Goal: Find specific page/section: Find specific page/section

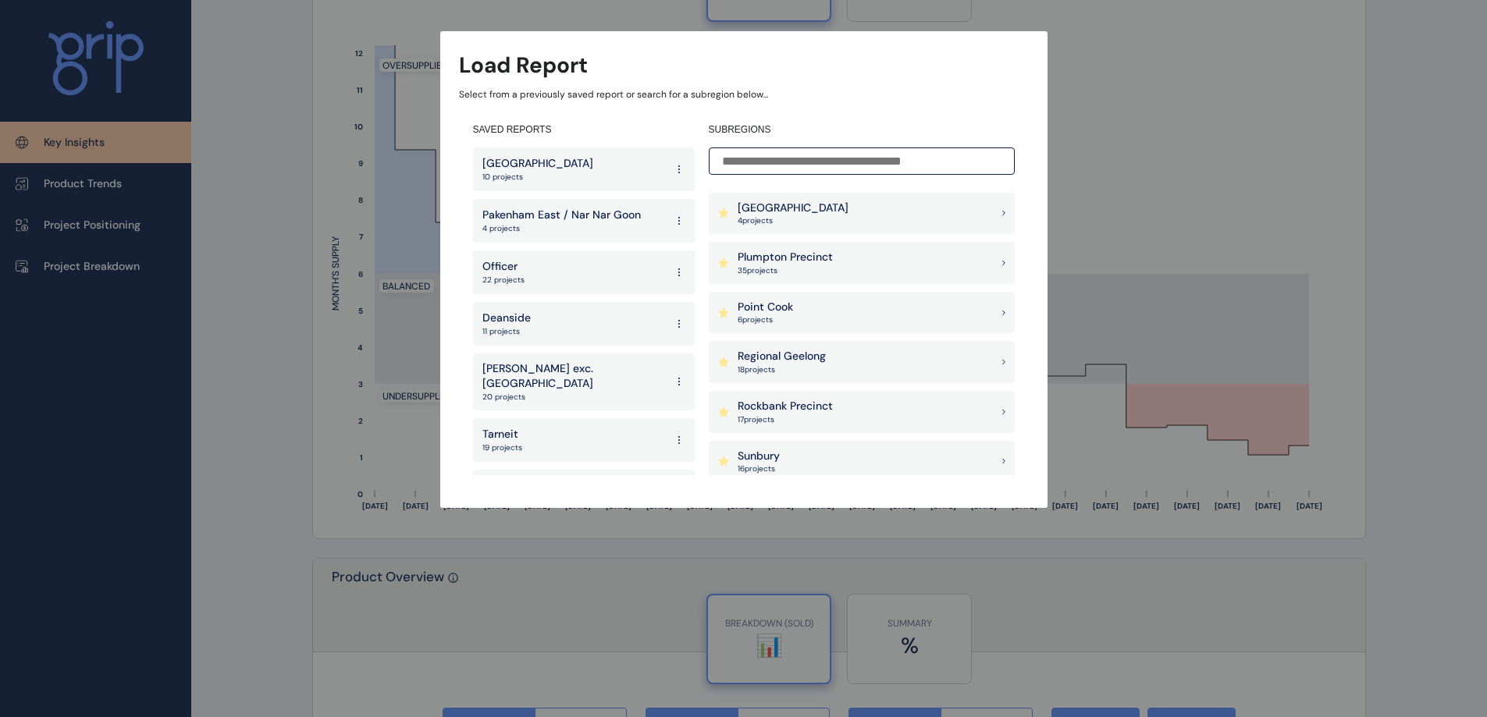
scroll to position [1223, 0]
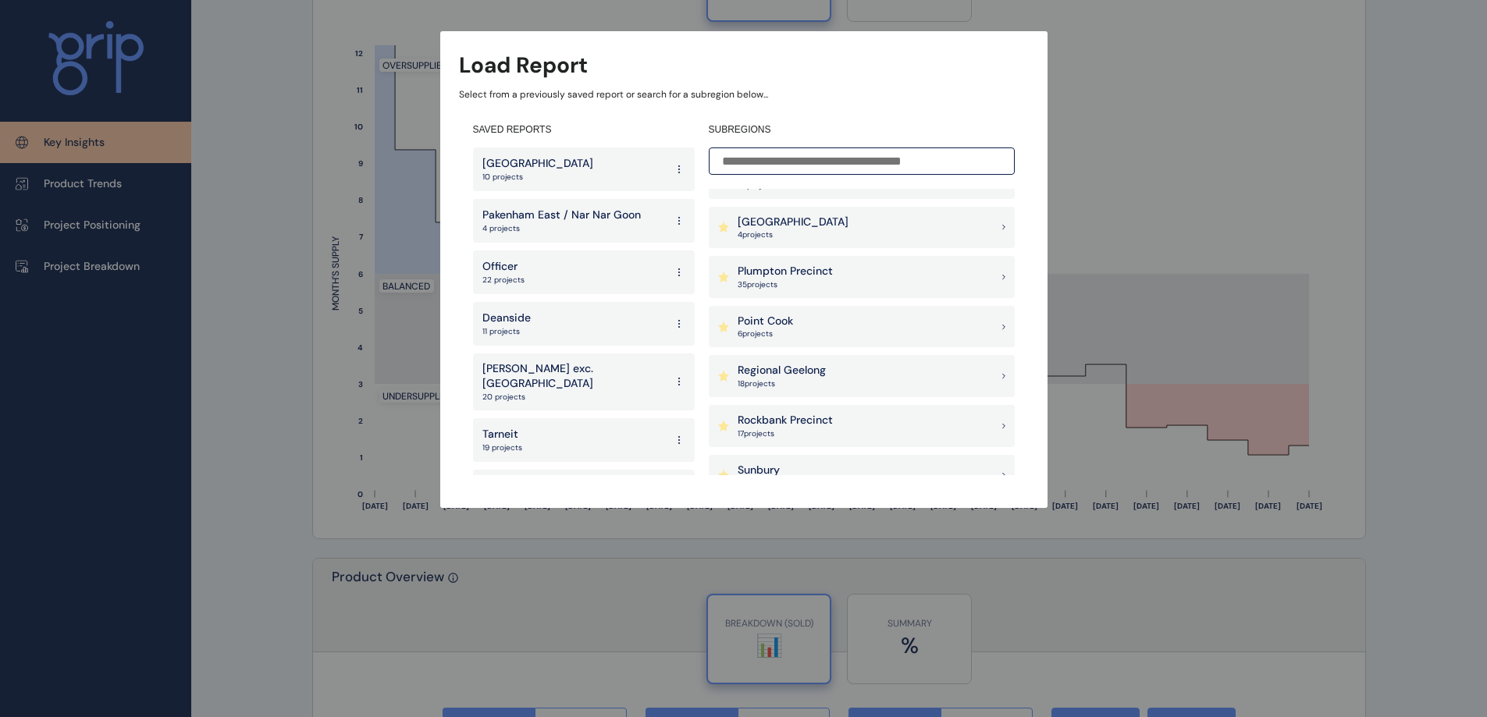
click at [836, 421] on div "Rockbank Precinct 17 project s" at bounding box center [862, 426] width 306 height 42
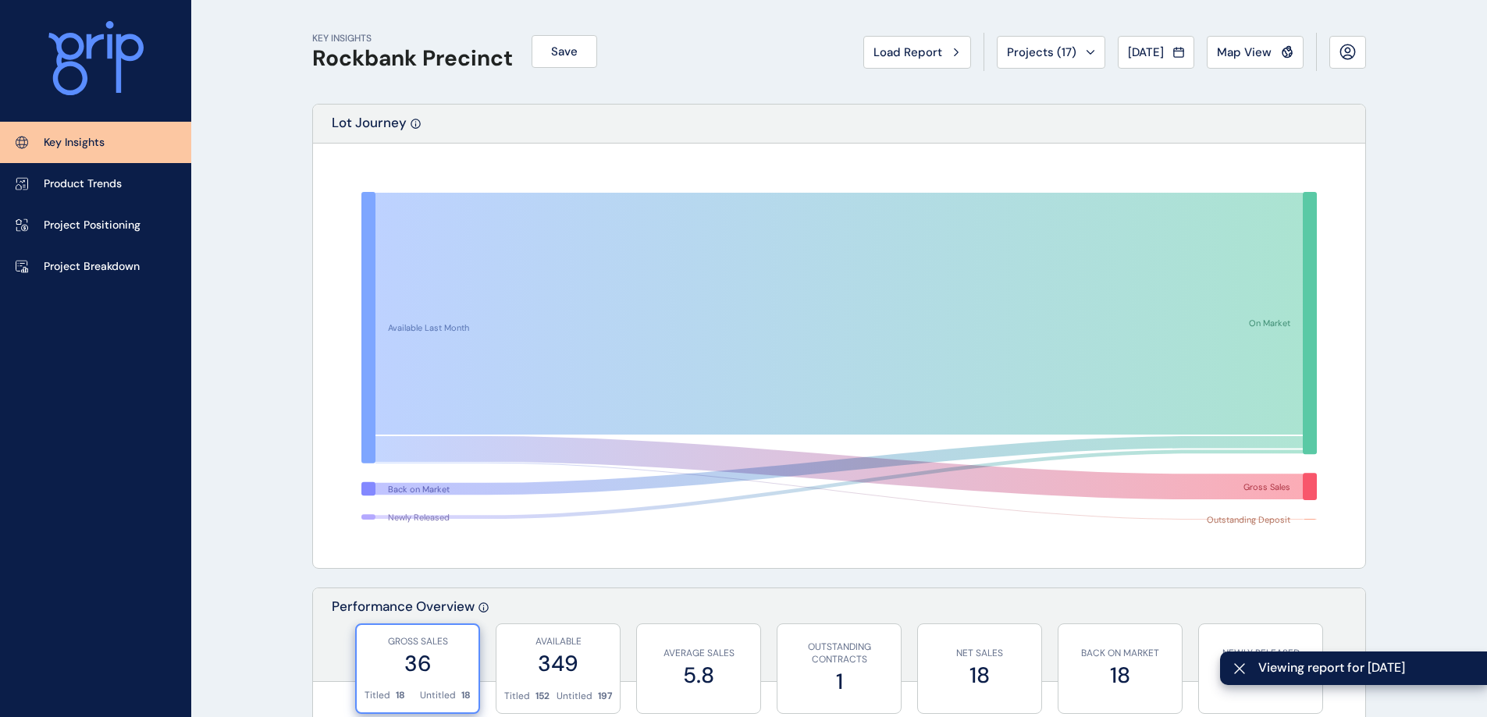
click at [1058, 48] on span "Projects ( 17 )" at bounding box center [1041, 52] width 69 height 16
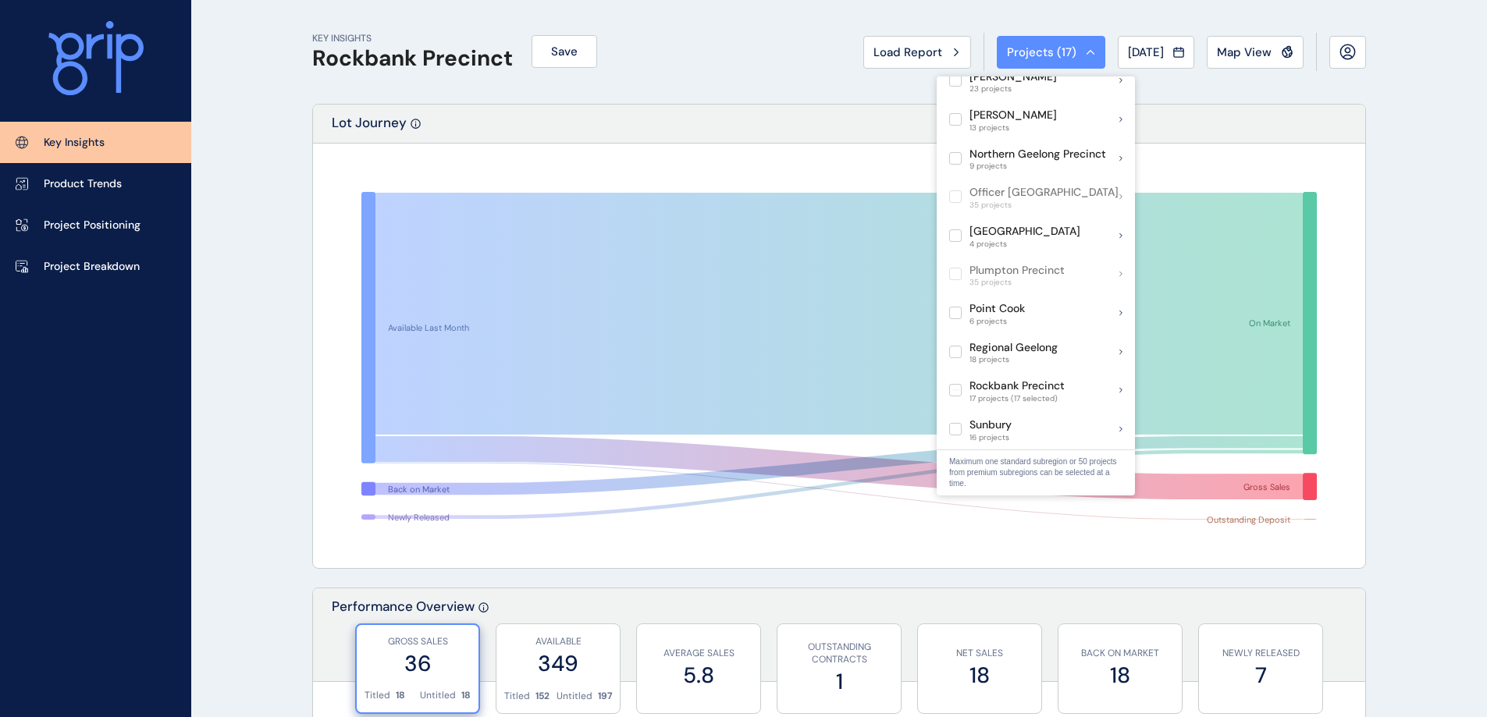
click at [954, 384] on label at bounding box center [955, 390] width 12 height 12
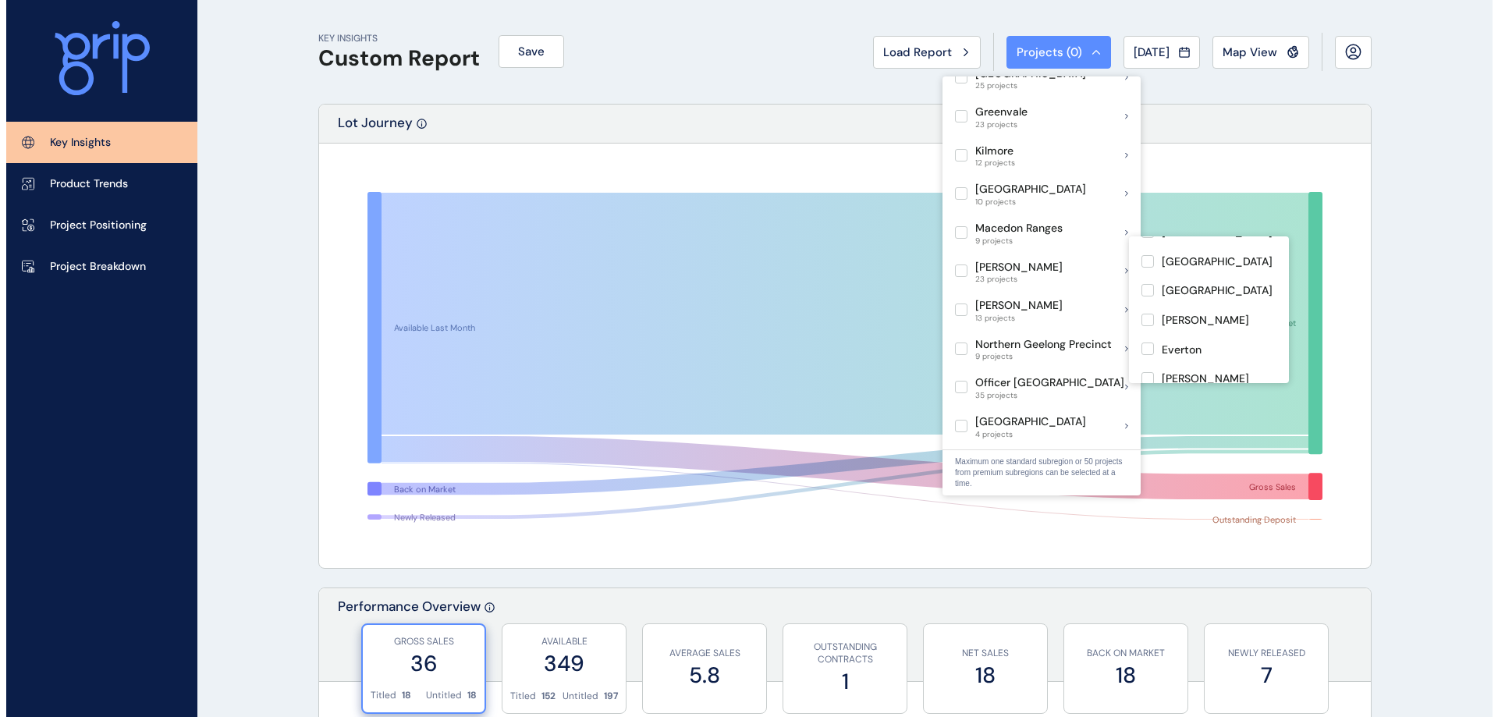
scroll to position [156, 0]
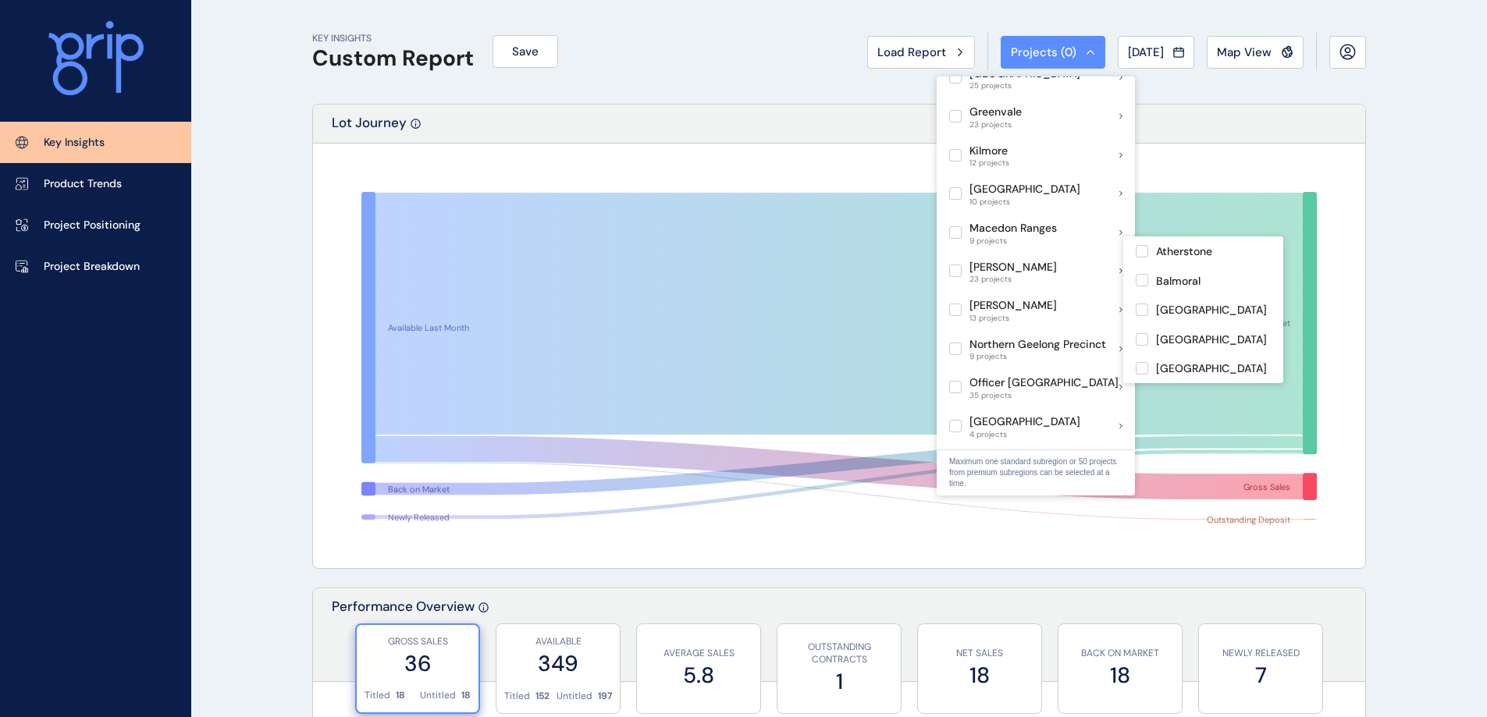
click at [1006, 275] on span "23 projects" at bounding box center [1012, 279] width 87 height 9
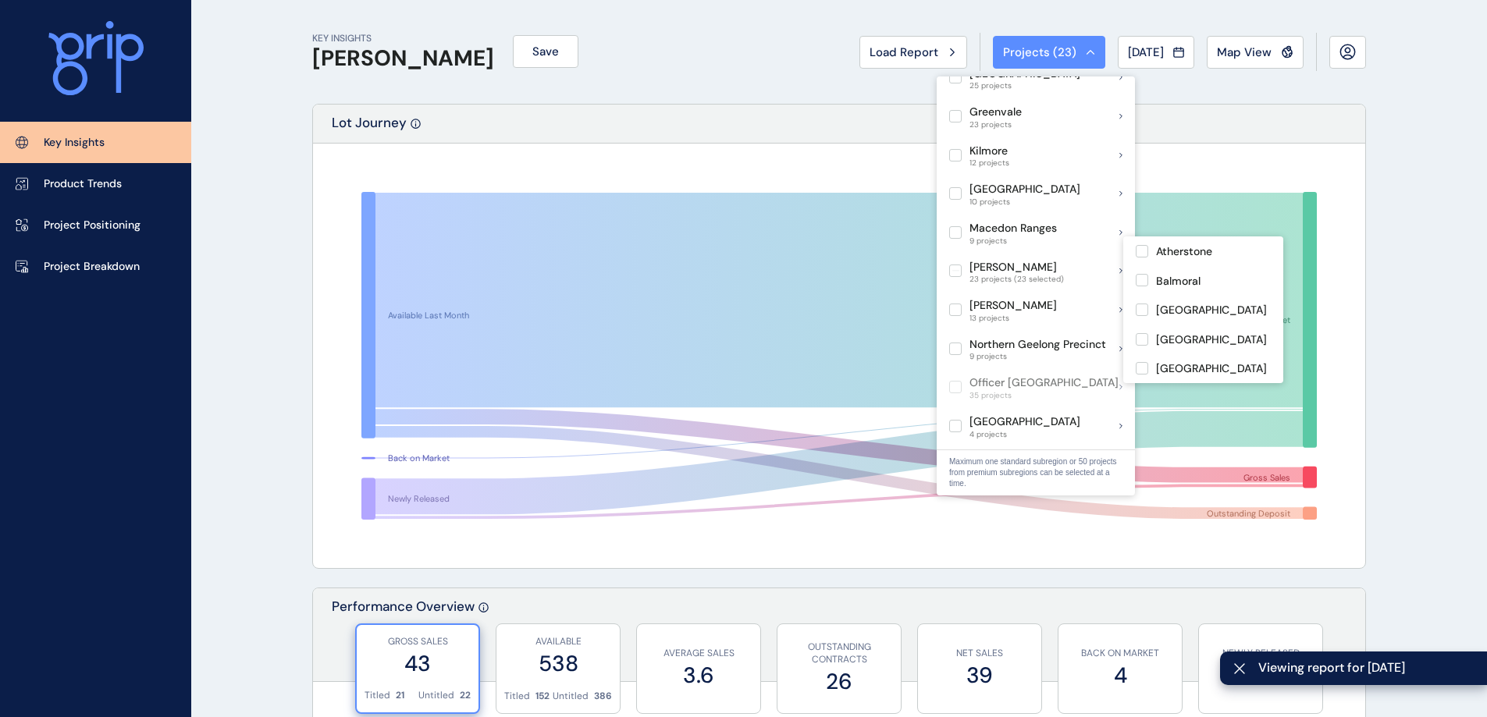
click at [578, 101] on div "KEY INSIGHTS [PERSON_NAME] Save Load Report Projects ( 23 ) [DATE] 2025 < > Jan…" at bounding box center [838, 52] width 1053 height 104
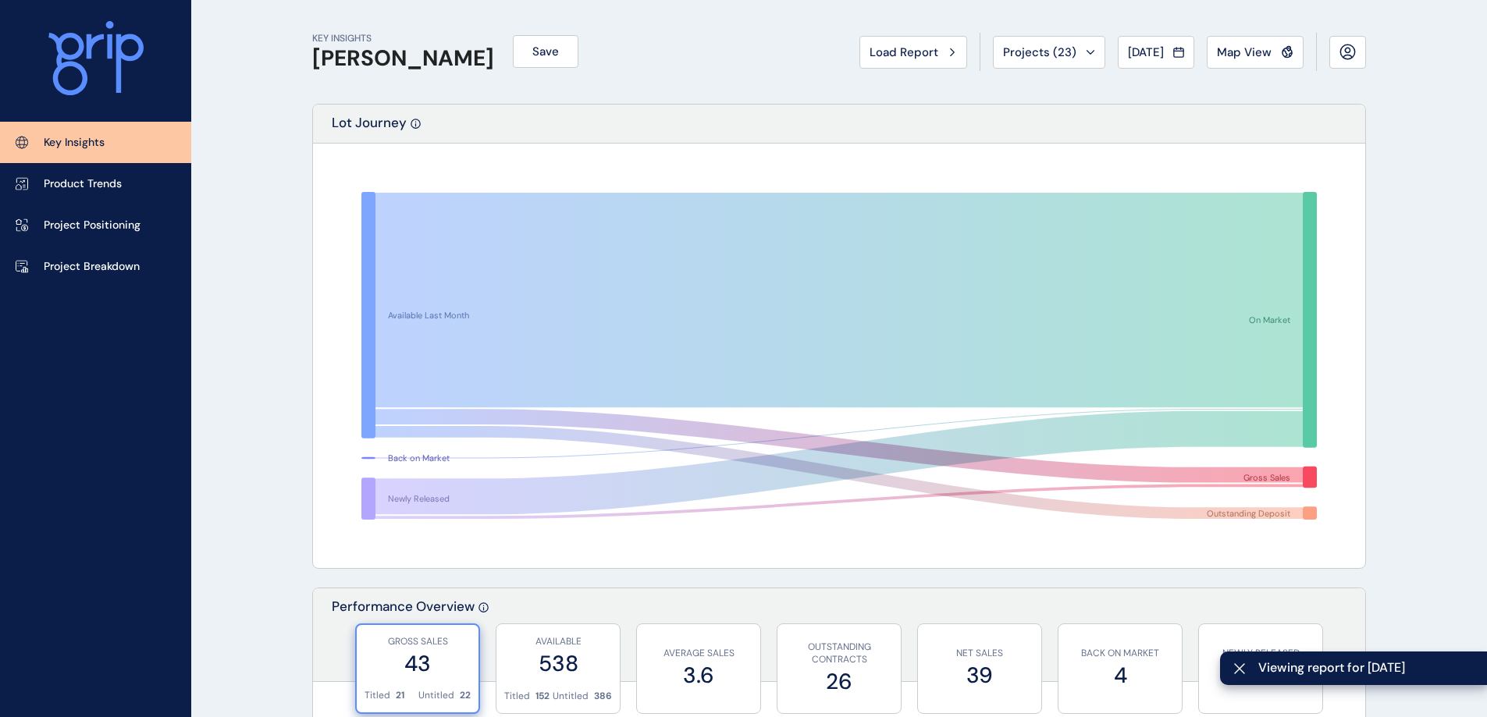
click at [131, 273] on p "Project Breakdown" at bounding box center [92, 267] width 96 height 16
